Goal: Task Accomplishment & Management: Manage account settings

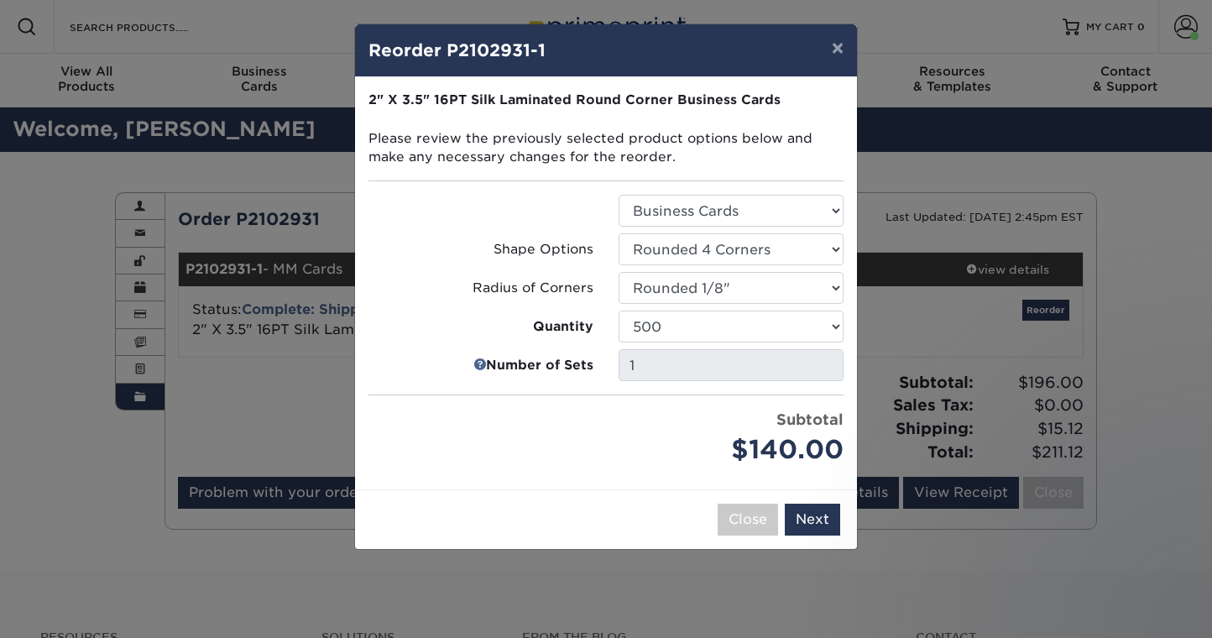
select select "3b5148f1-0588-4f88-a218-97bcfdce65c1"
select select "f593fda3-2d5c-4b9e-9c2c-6197b899ae74"
click at [831, 48] on button "×" at bounding box center [837, 47] width 39 height 47
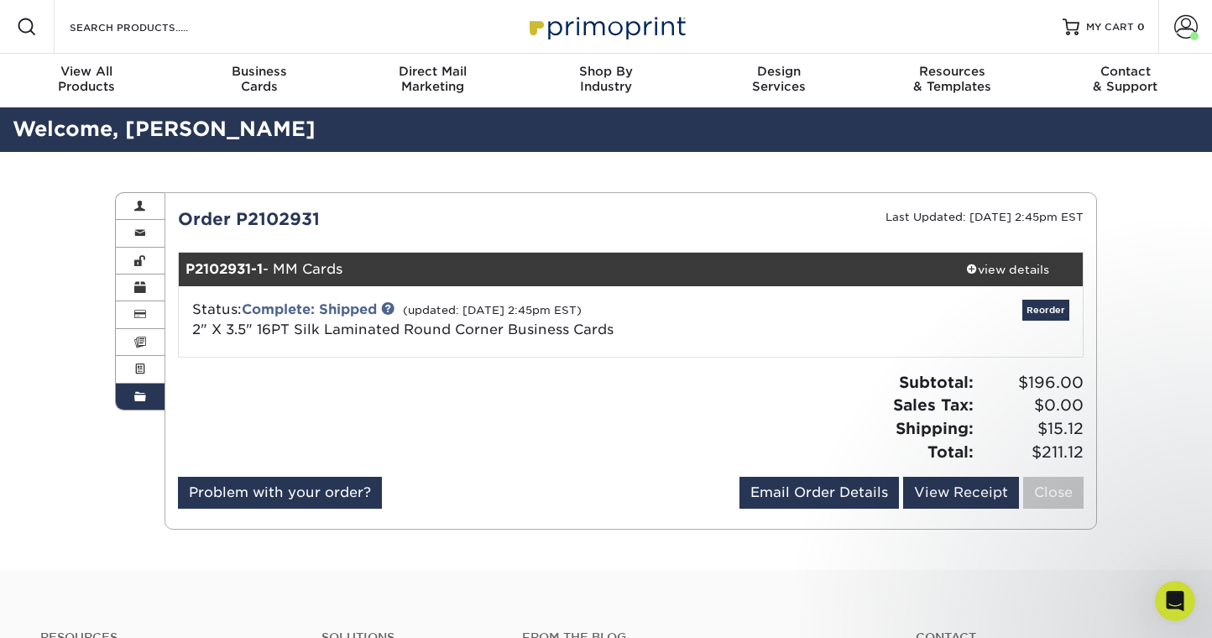
drag, startPoint x: 886, startPoint y: 215, endPoint x: 1083, endPoint y: 222, distance: 196.5
click at [1082, 222] on small "Last Updated: [DATE] 2:45pm EST" at bounding box center [984, 217] width 198 height 13
click at [1083, 222] on small "Last Updated: [DATE] 2:45pm EST" at bounding box center [984, 217] width 198 height 13
drag, startPoint x: 1083, startPoint y: 215, endPoint x: 848, endPoint y: 221, distance: 235.1
click at [848, 221] on div "Last Updated: [DATE] 2:45pm EST" at bounding box center [863, 218] width 466 height 25
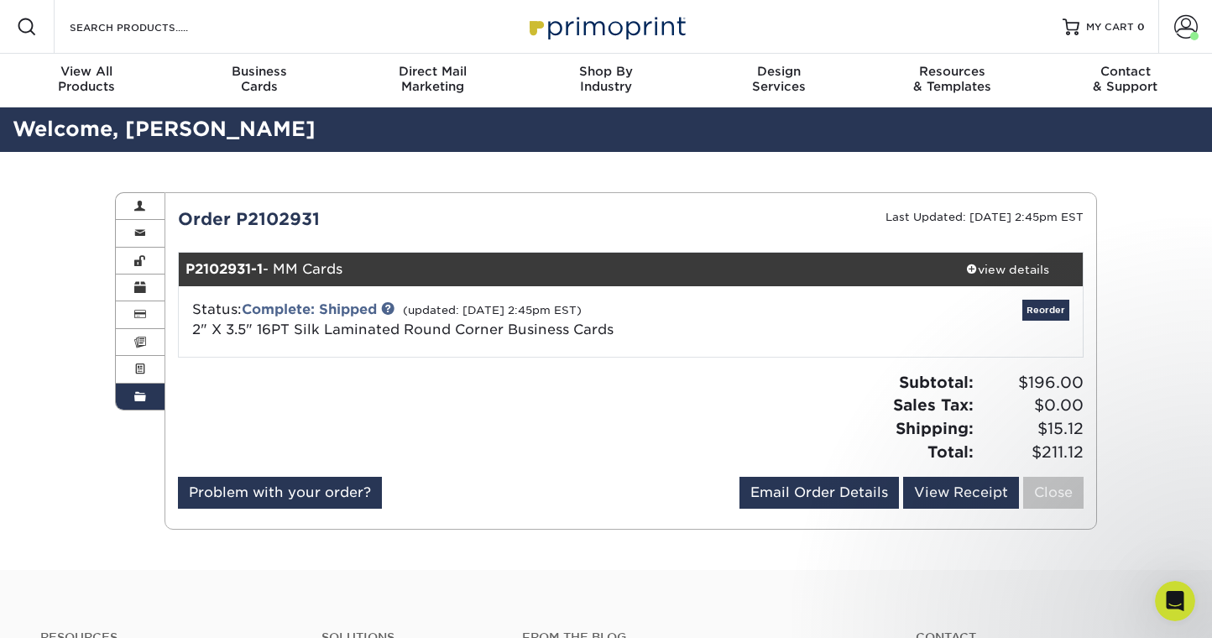
click at [848, 221] on div "Last Updated: [DATE] 2:45pm EST" at bounding box center [863, 218] width 466 height 25
drag, startPoint x: 858, startPoint y: 220, endPoint x: 1110, endPoint y: 221, distance: 252.6
click at [1120, 221] on div "Order History Account Overview Contact Information Change Password Address Book…" at bounding box center [606, 361] width 1212 height 418
click at [1089, 217] on div "Last Updated: [DATE] 2:45pm EST" at bounding box center [863, 218] width 466 height 25
